Goal: Transaction & Acquisition: Book appointment/travel/reservation

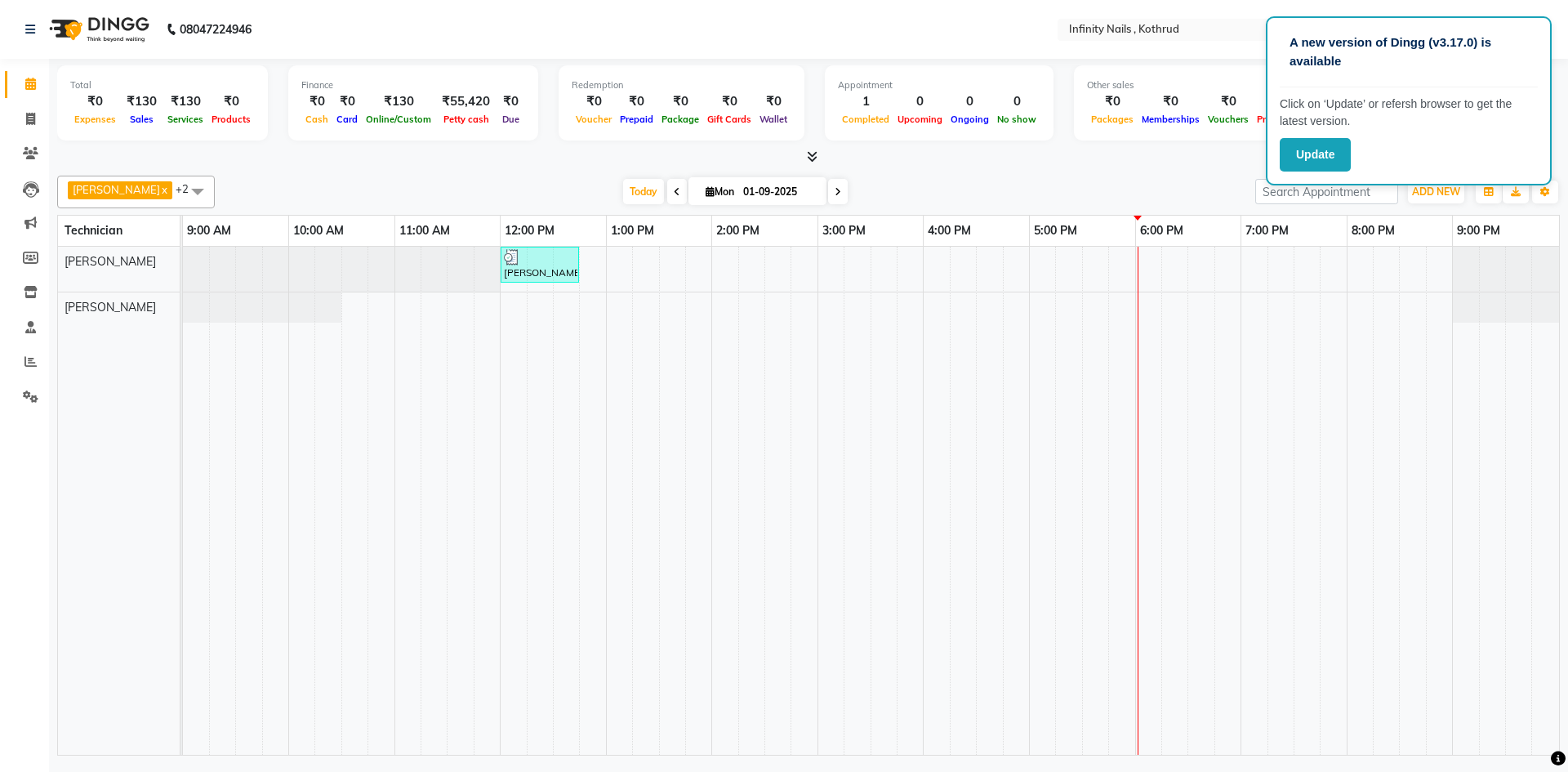
click at [1145, 263] on div "[PERSON_NAME], TK01, 12:00 PM-12:45 PM, GEL POLISH" at bounding box center [872, 500] width 1377 height 508
select select "51567"
select select "tentative"
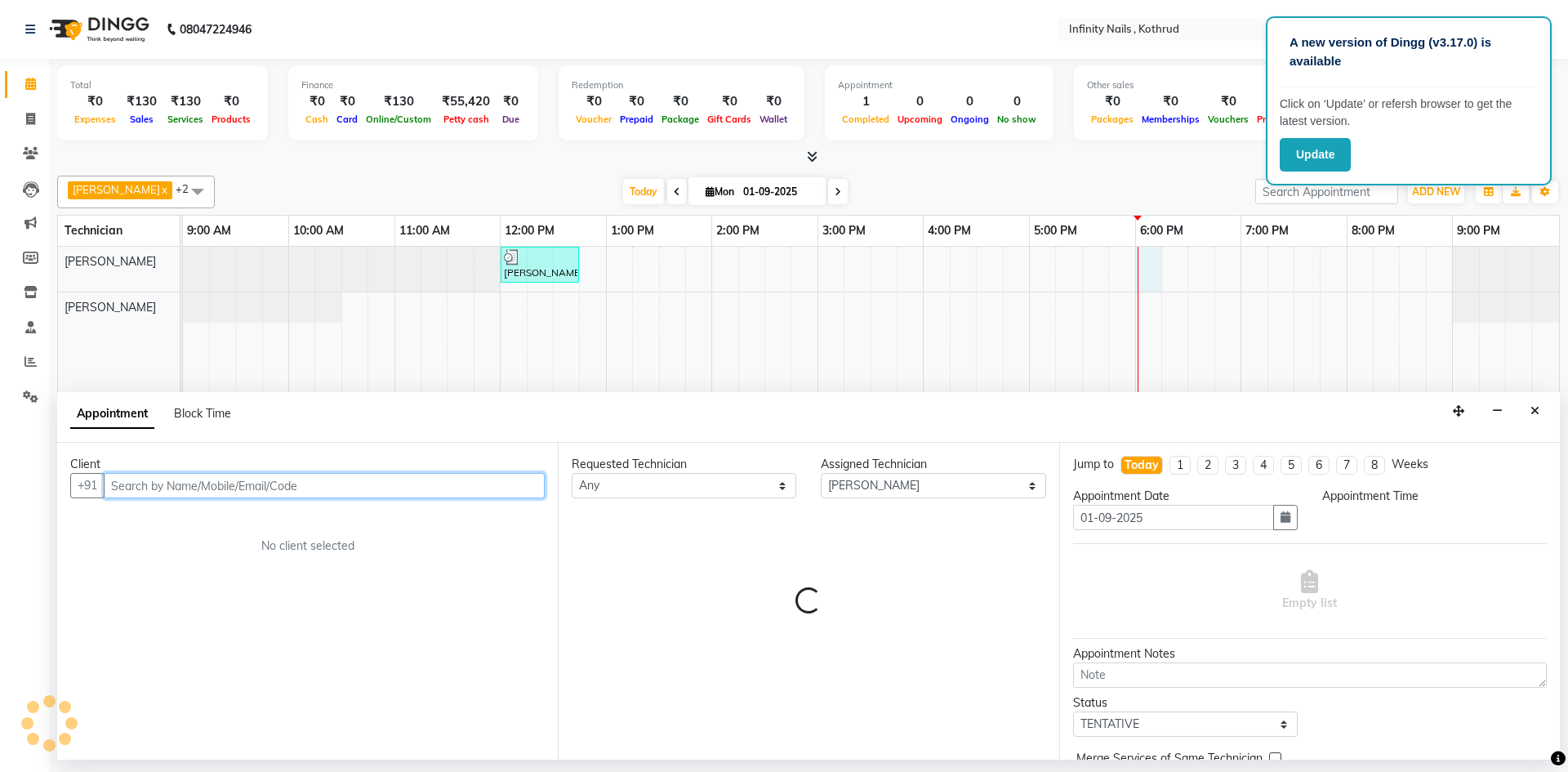
select select "1080"
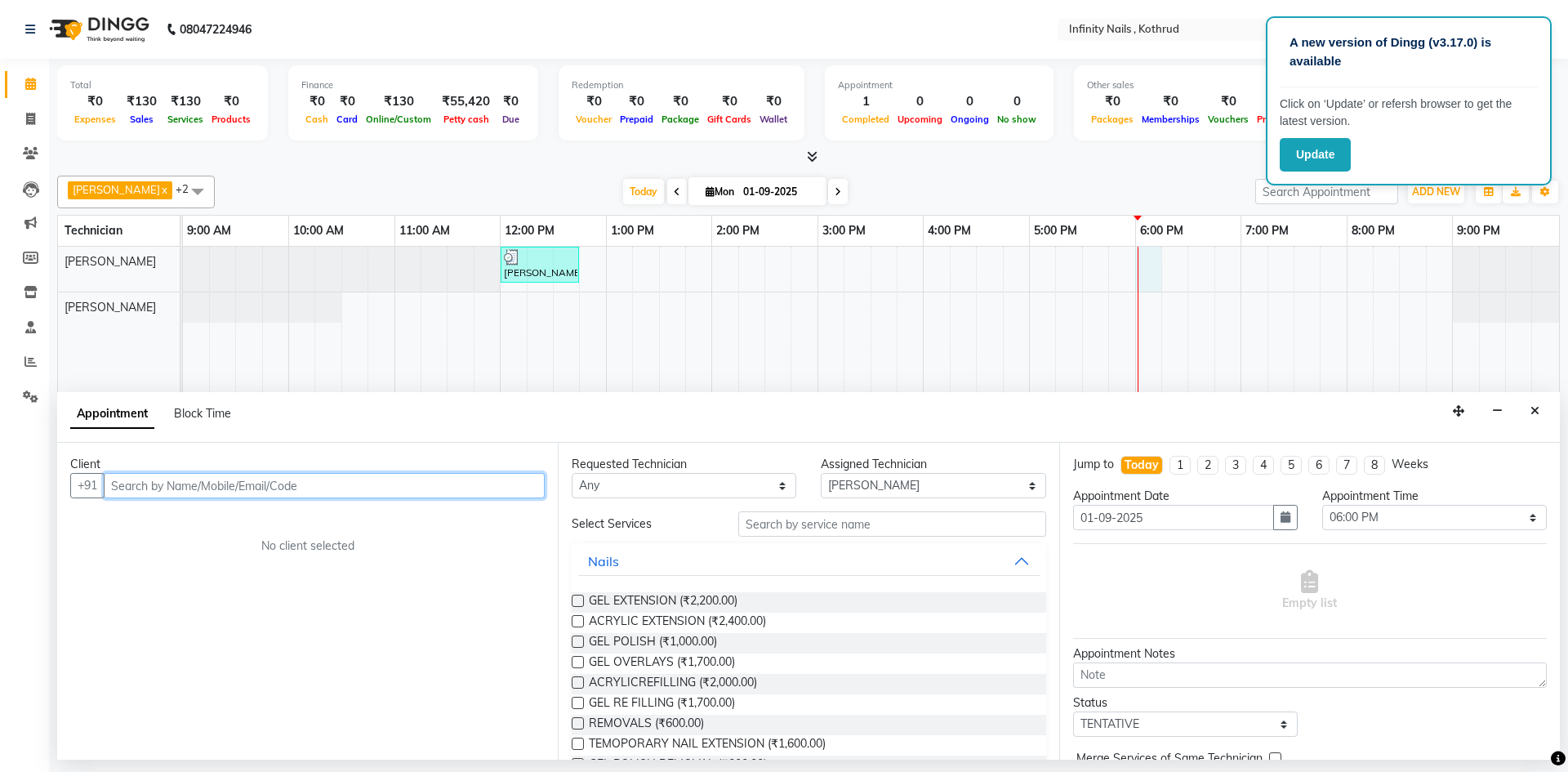
click at [292, 491] on input "text" at bounding box center [324, 485] width 441 height 25
click at [127, 490] on input "94650006999" at bounding box center [291, 485] width 373 height 25
click at [151, 487] on input "97650006999" at bounding box center [291, 485] width 373 height 25
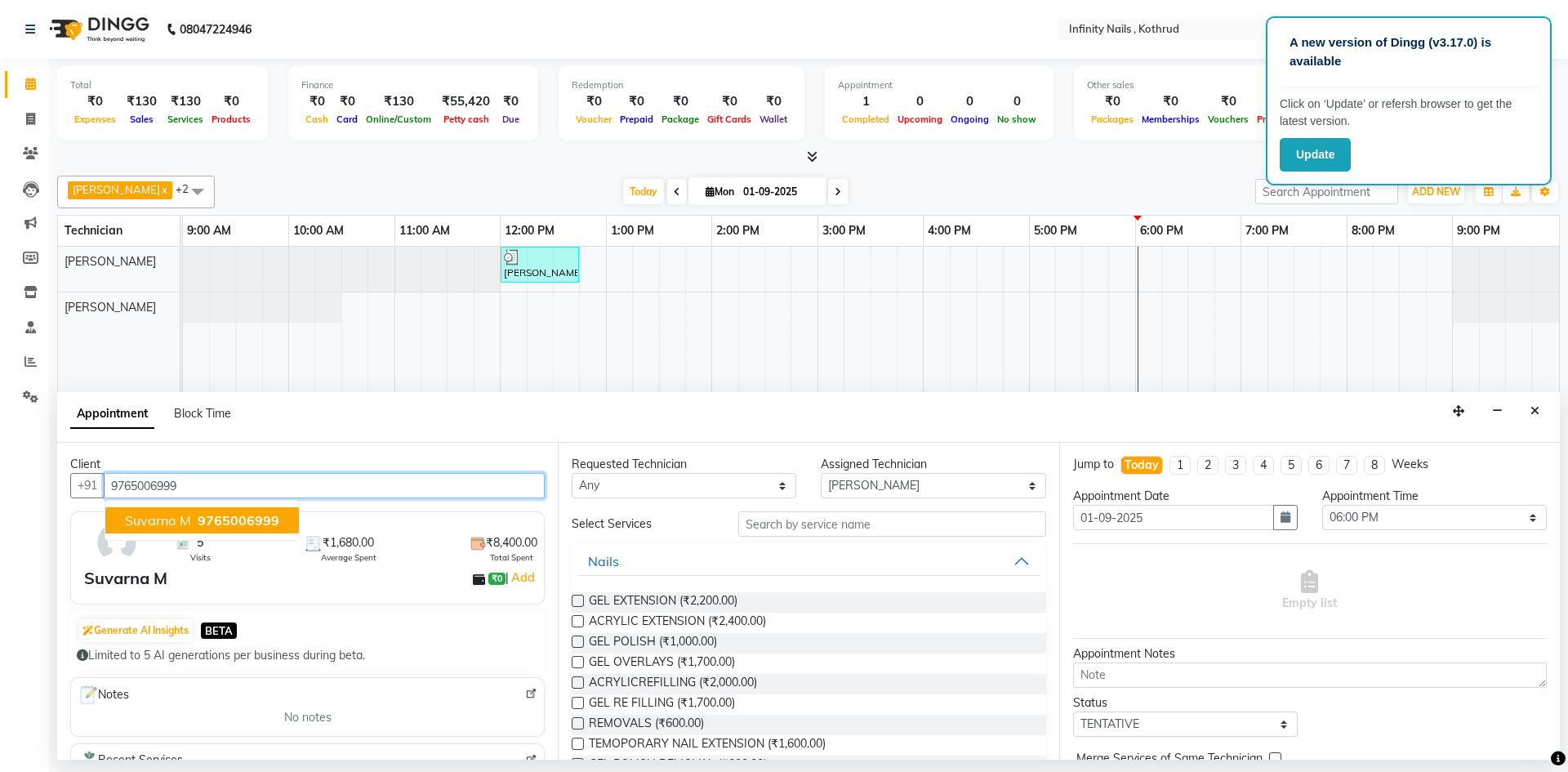
click at [191, 520] on button "Suvarna M 9765006999" at bounding box center [202, 521] width 194 height 26
type input "9765006999"
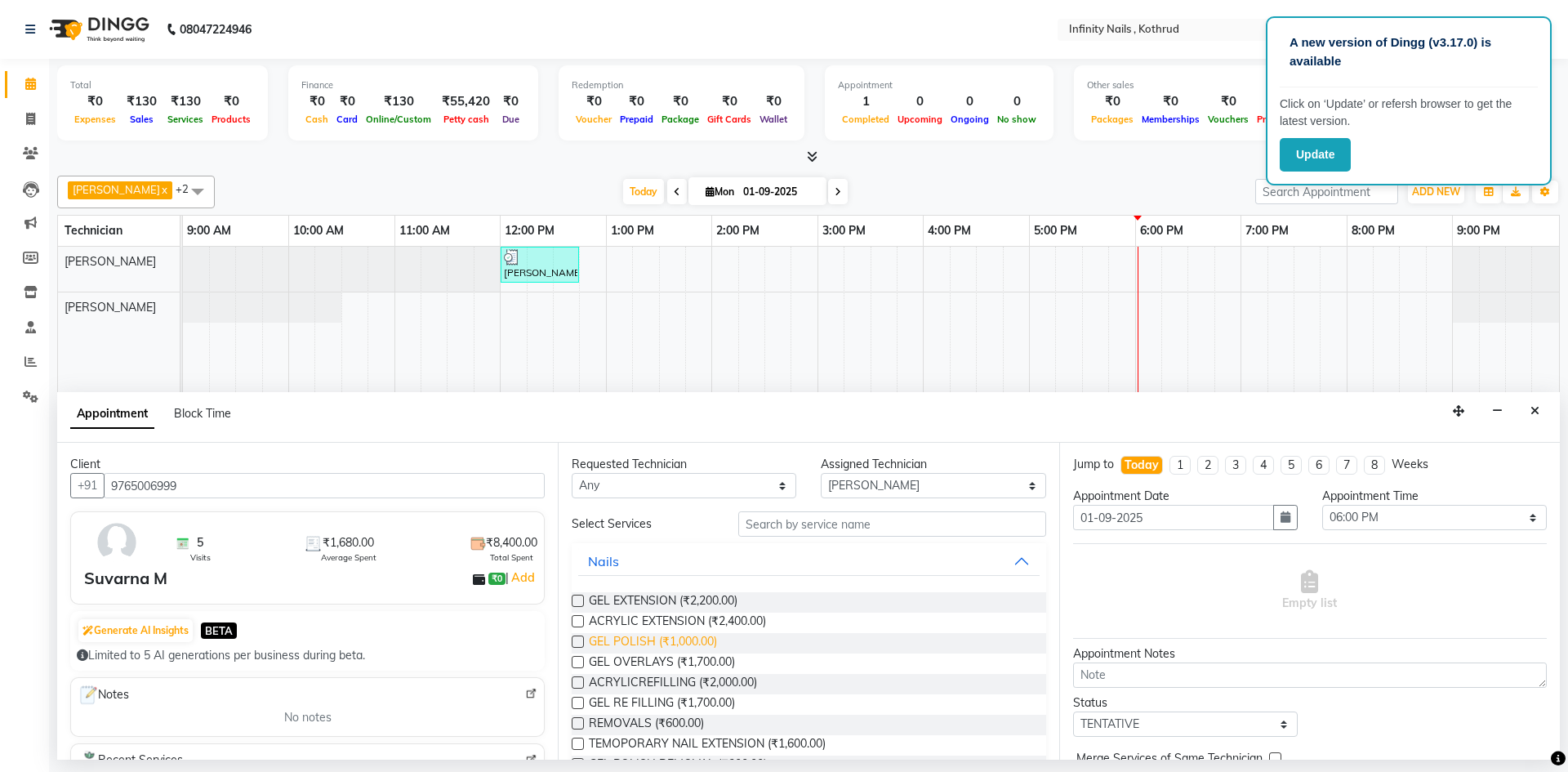
click at [629, 648] on span "GEL POLISH (₹1,000.00)" at bounding box center [653, 643] width 128 height 20
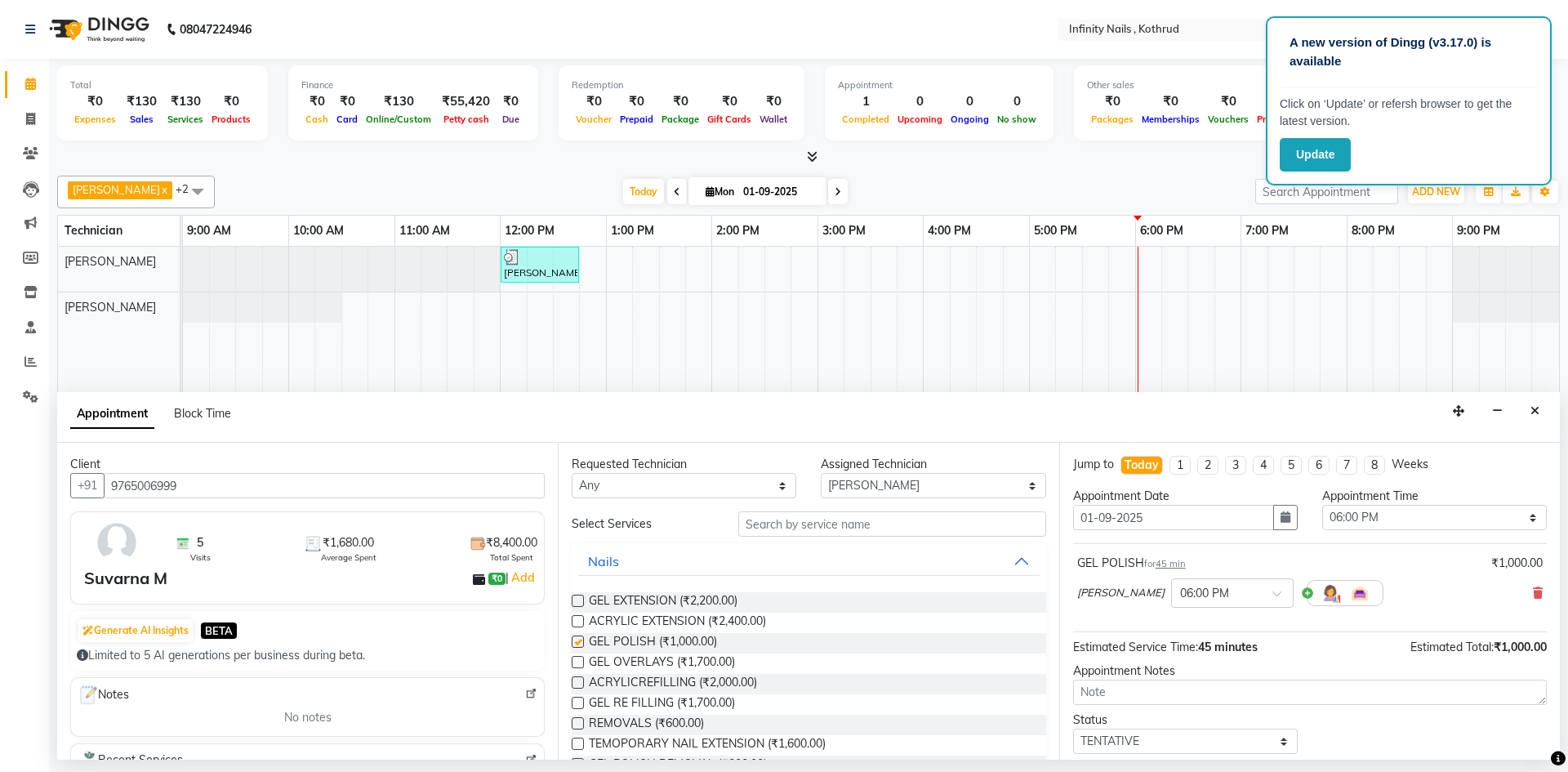
checkbox input "false"
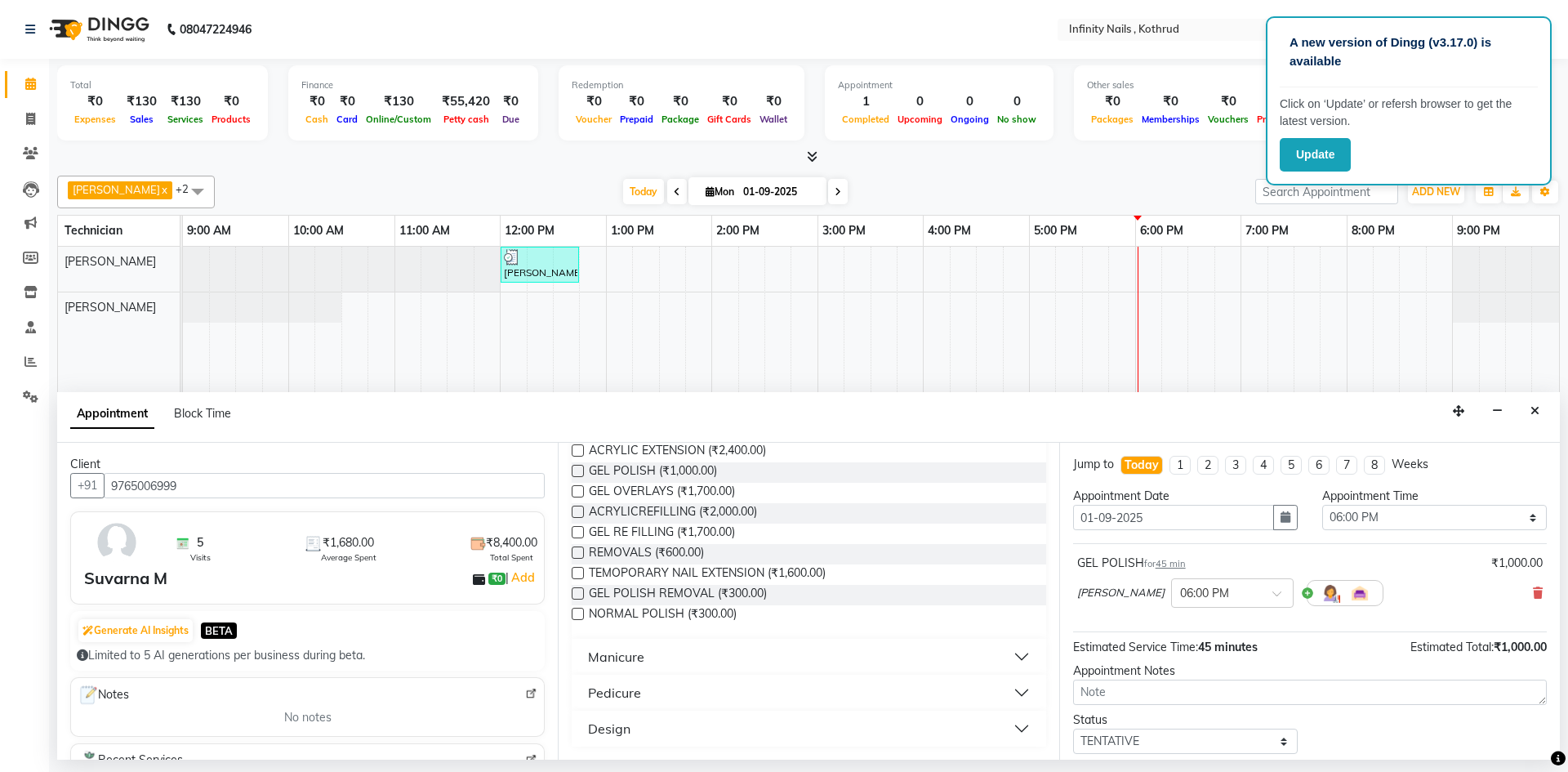
scroll to position [97, 0]
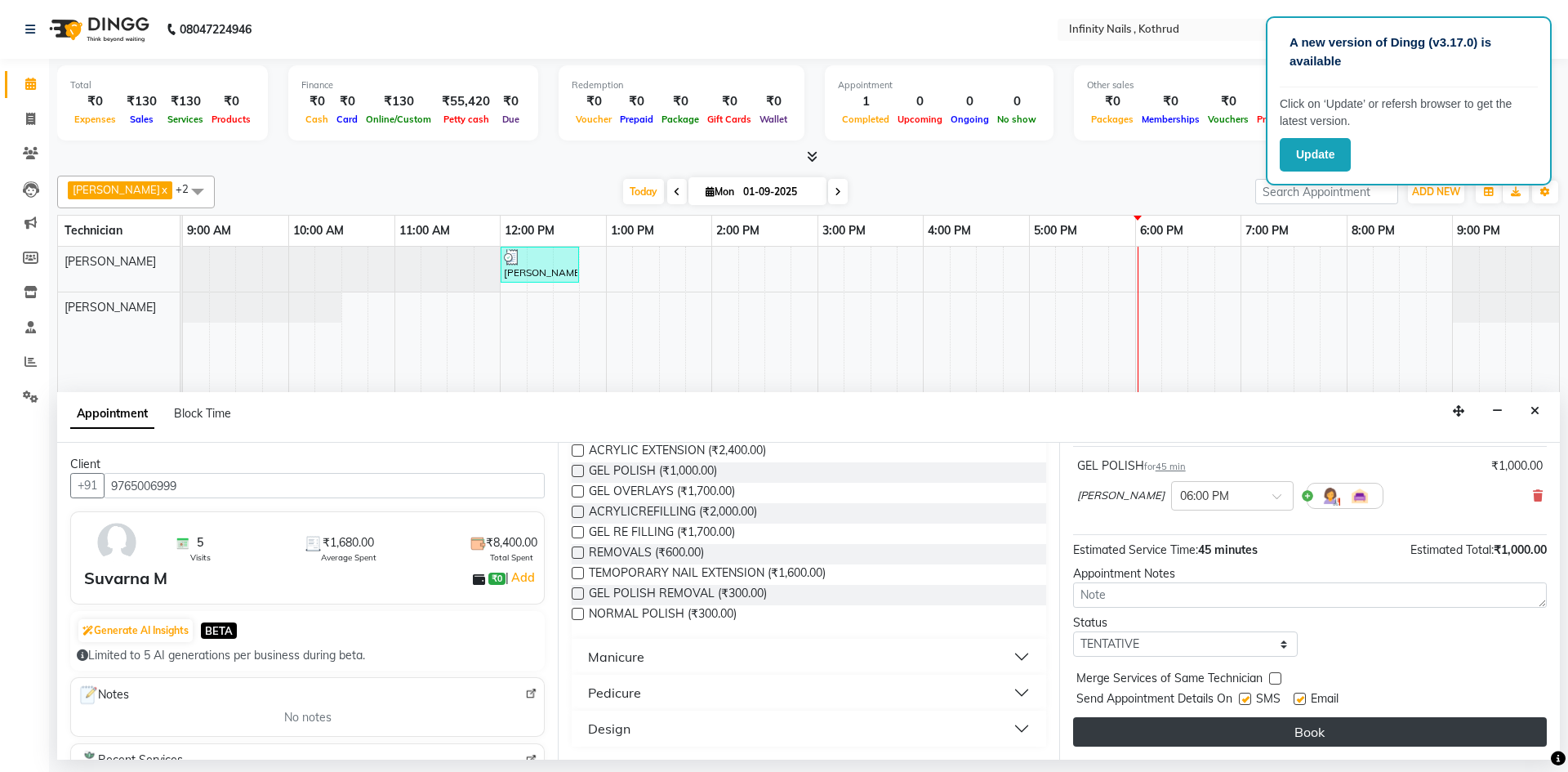
click at [1264, 724] on button "Book" at bounding box center [1309, 732] width 474 height 29
